Goal: Check status

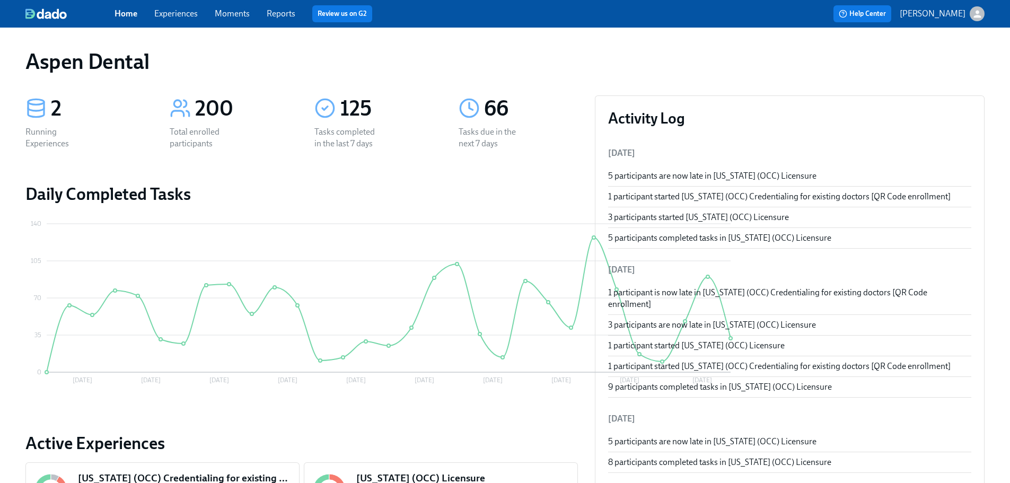
click at [275, 18] on link "Reports" at bounding box center [281, 13] width 29 height 10
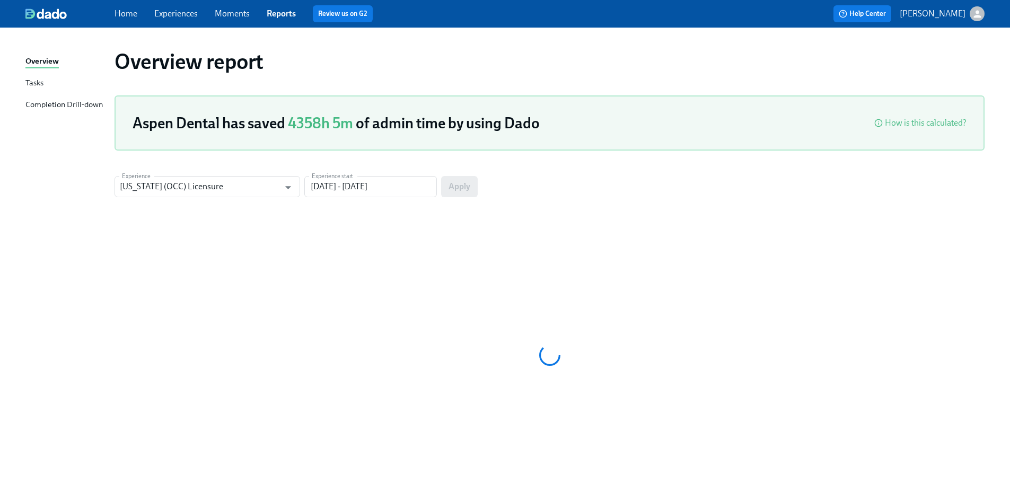
click at [88, 107] on div "Completion Drill-down" at bounding box center [63, 105] width 77 height 13
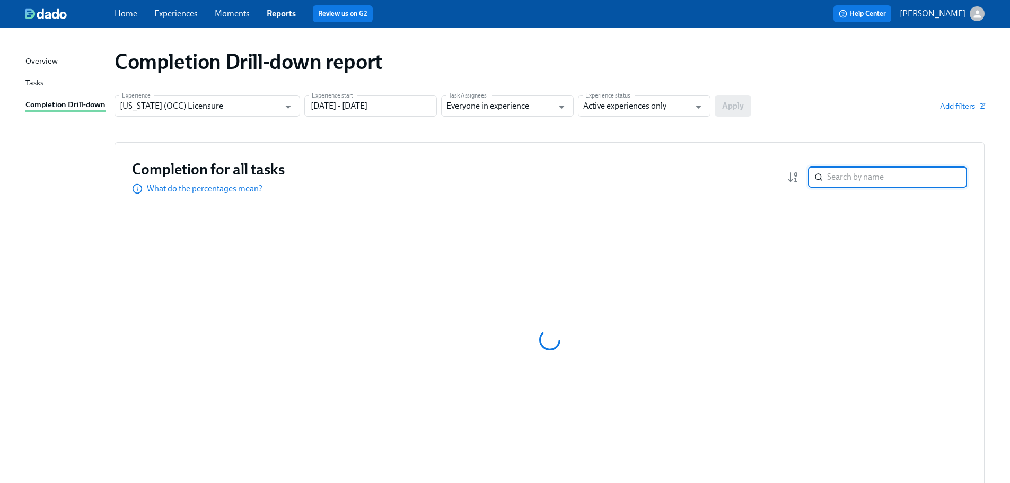
click at [863, 182] on input "search" at bounding box center [897, 177] width 140 height 21
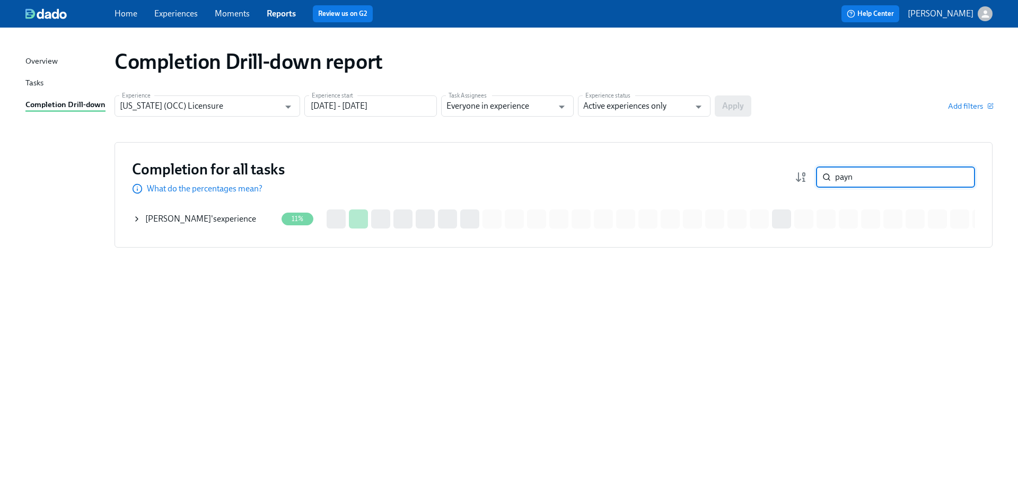
type input "payn"
click at [216, 215] on div "[PERSON_NAME] 's experience" at bounding box center [200, 219] width 111 height 12
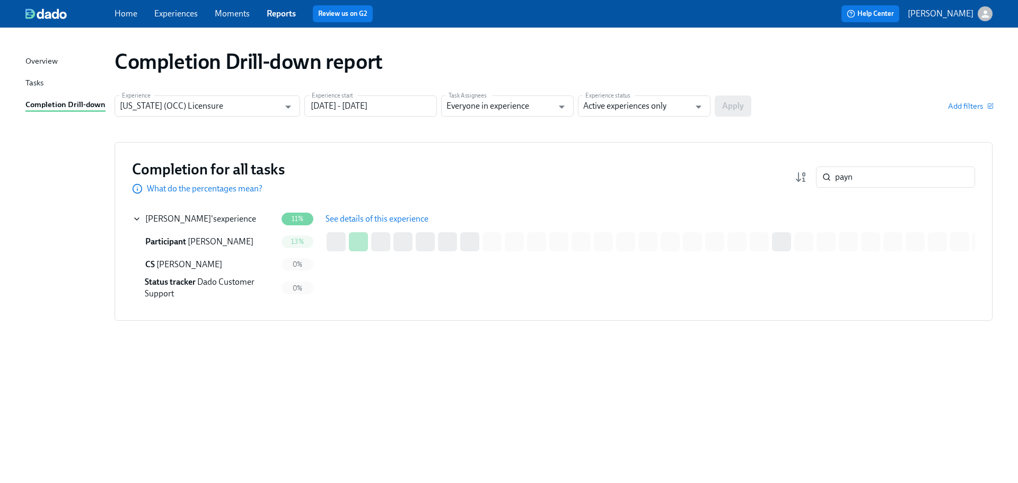
click at [352, 225] on button "See details of this experience" at bounding box center [377, 218] width 118 height 21
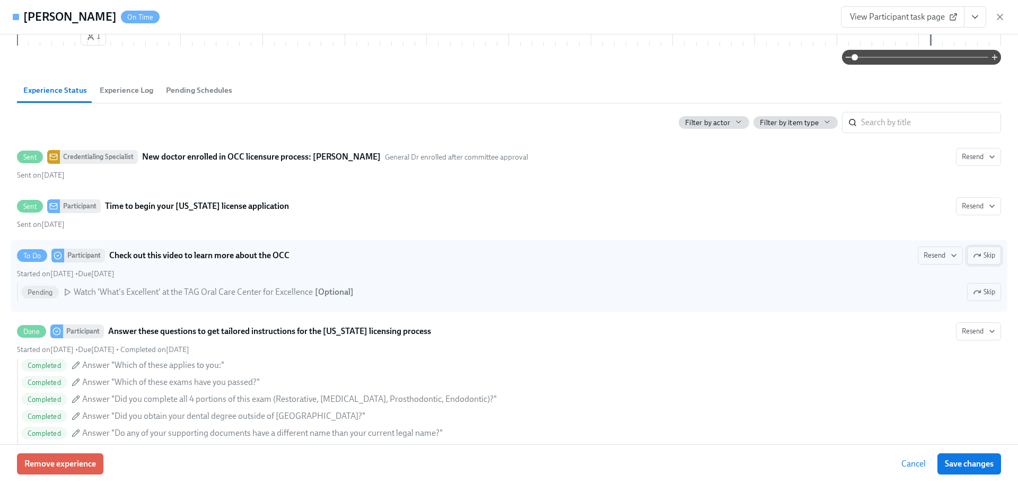
scroll to position [318, 0]
type input "[PERSON_NAME]"
type input "Dado Customer Support"
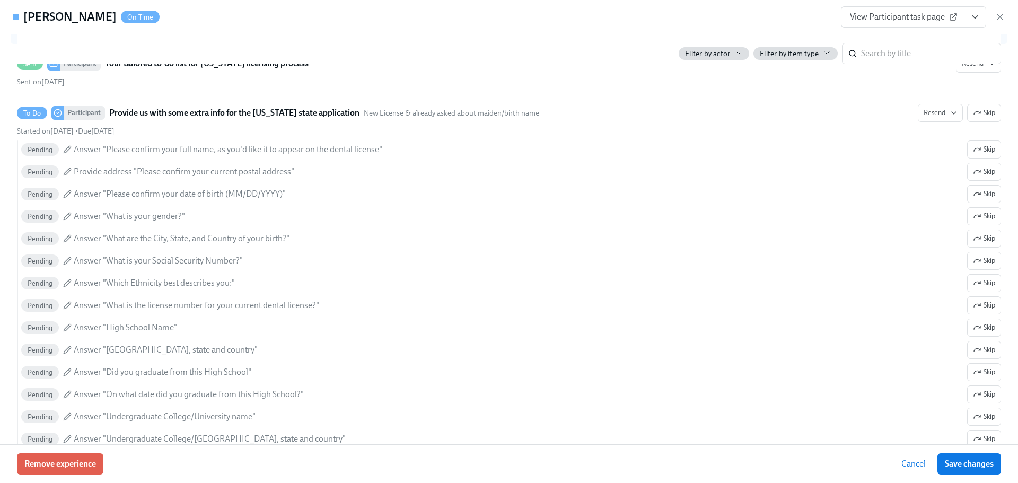
scroll to position [849, 0]
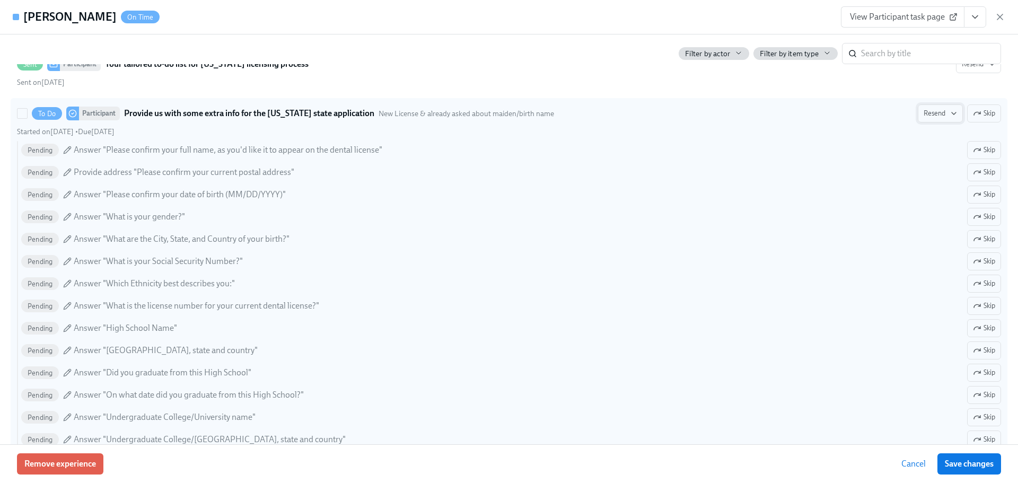
click at [927, 120] on button "Resend" at bounding box center [940, 113] width 45 height 18
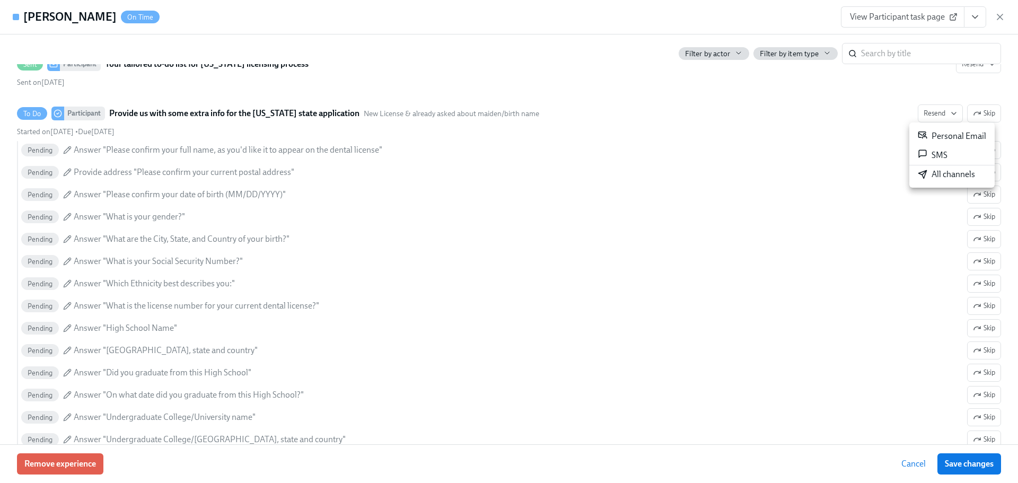
click at [927, 175] on icon at bounding box center [923, 175] width 10 height 10
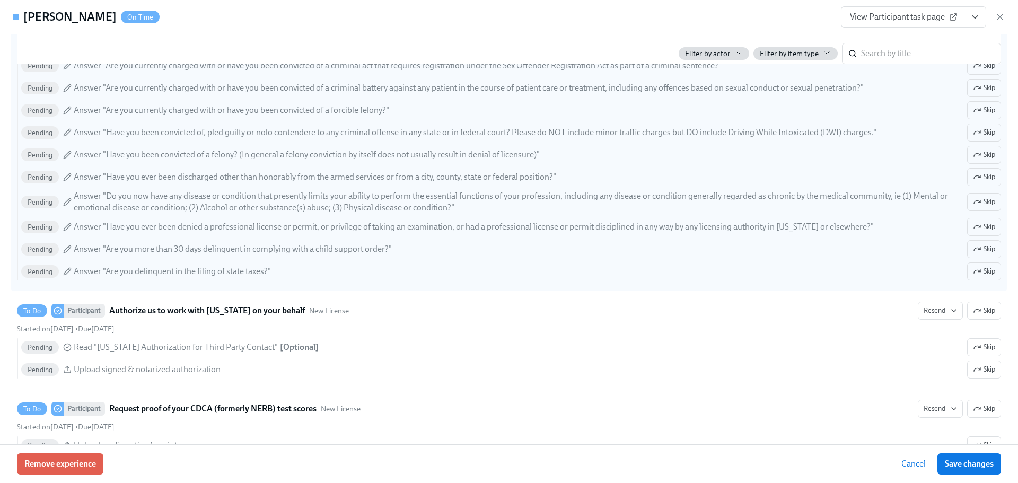
scroll to position [1465, 0]
